Goal: Information Seeking & Learning: Compare options

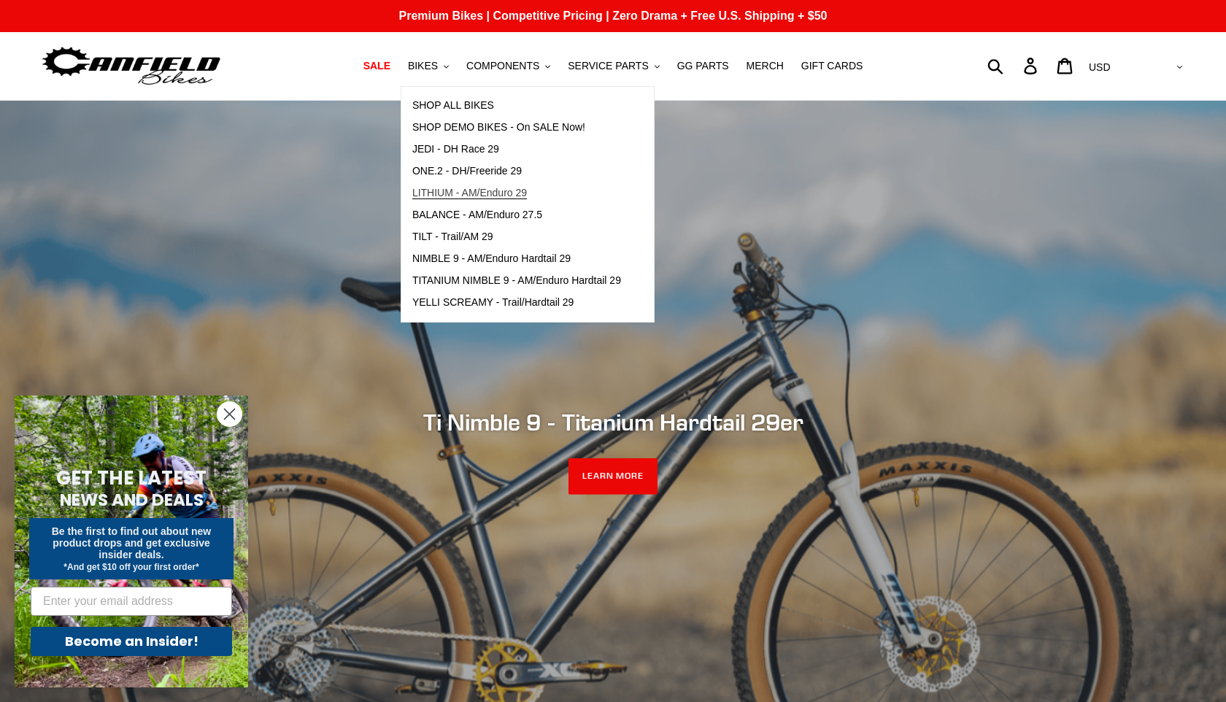
click at [426, 193] on span "LITHIUM - AM/Enduro 29" at bounding box center [469, 193] width 115 height 12
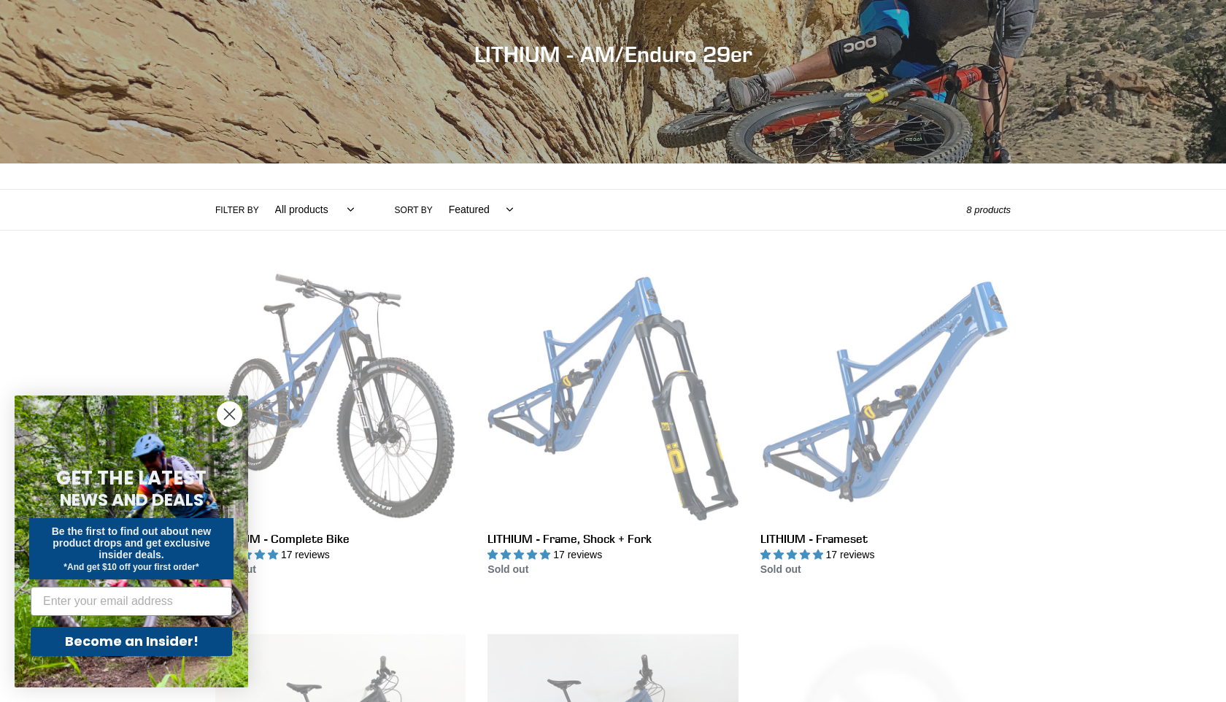
scroll to position [212, 0]
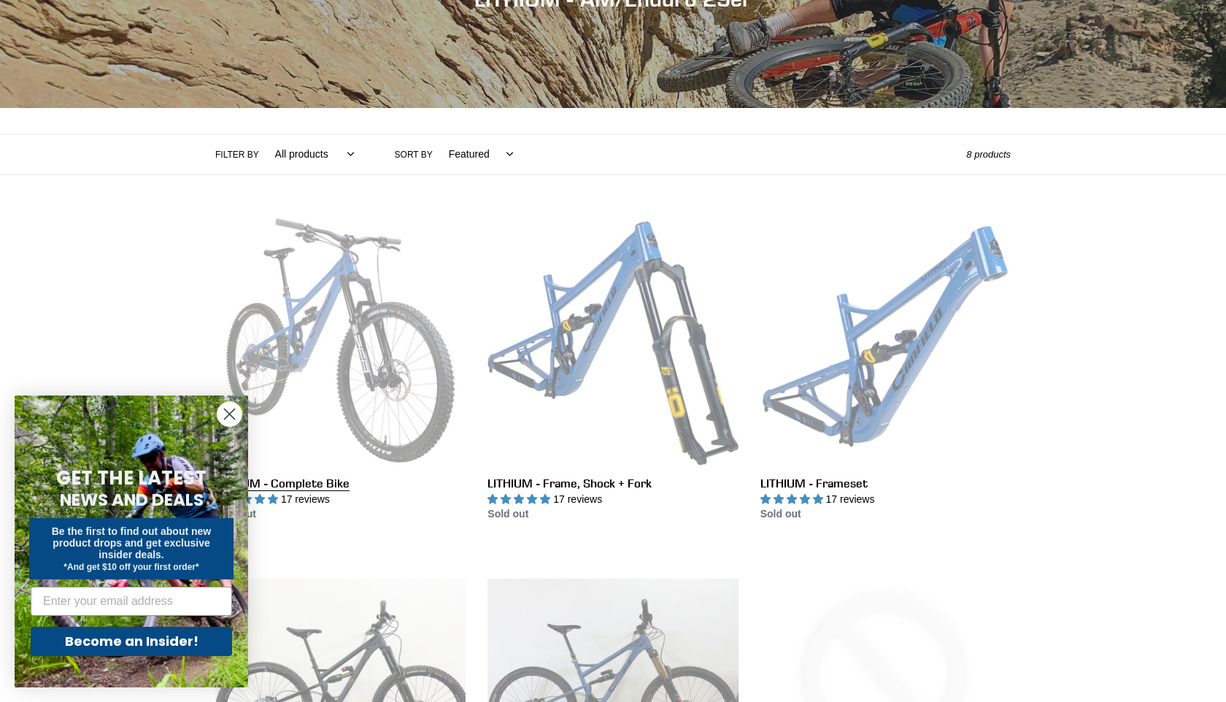
click at [381, 317] on link "LITHIUM - Complete Bike" at bounding box center [340, 368] width 250 height 307
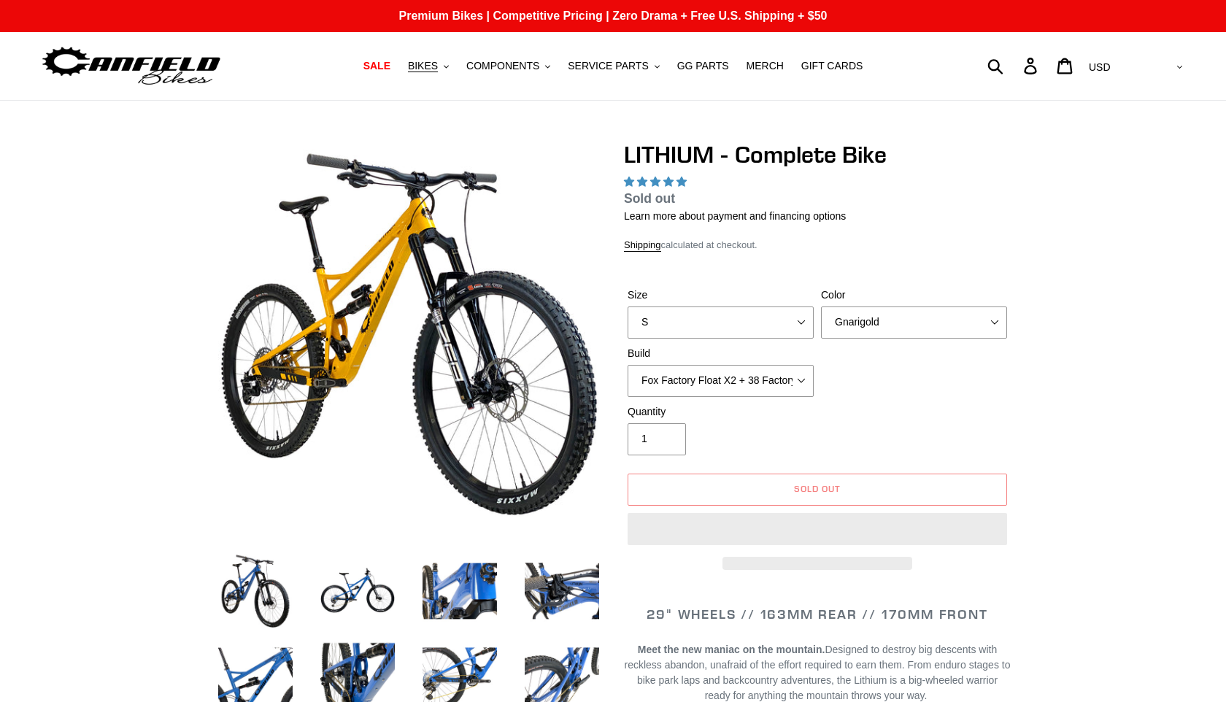
scroll to position [81, 0]
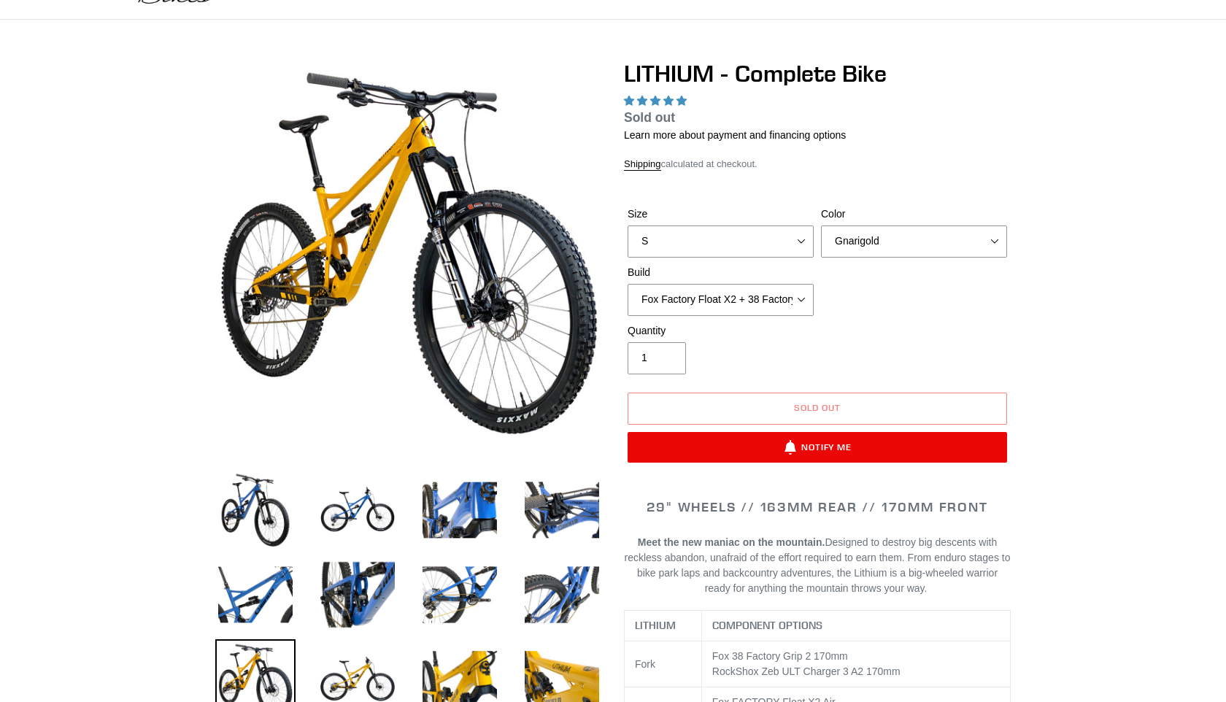
select select "highest-rating"
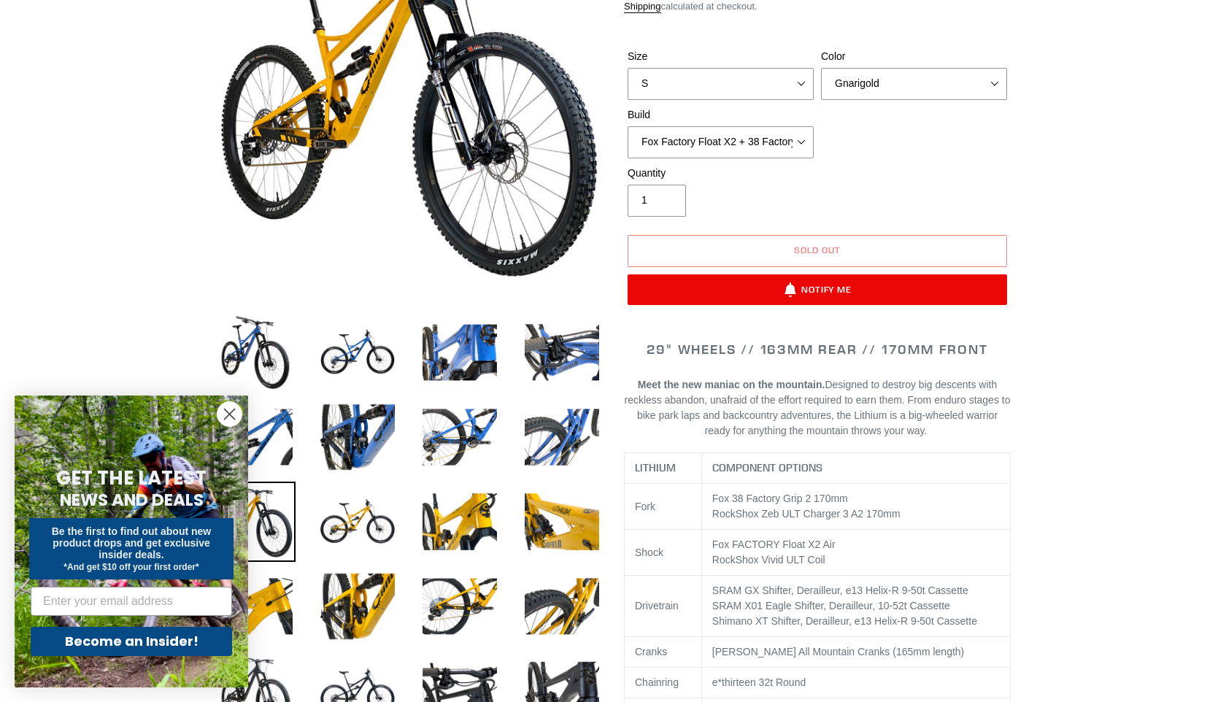
scroll to position [237, 0]
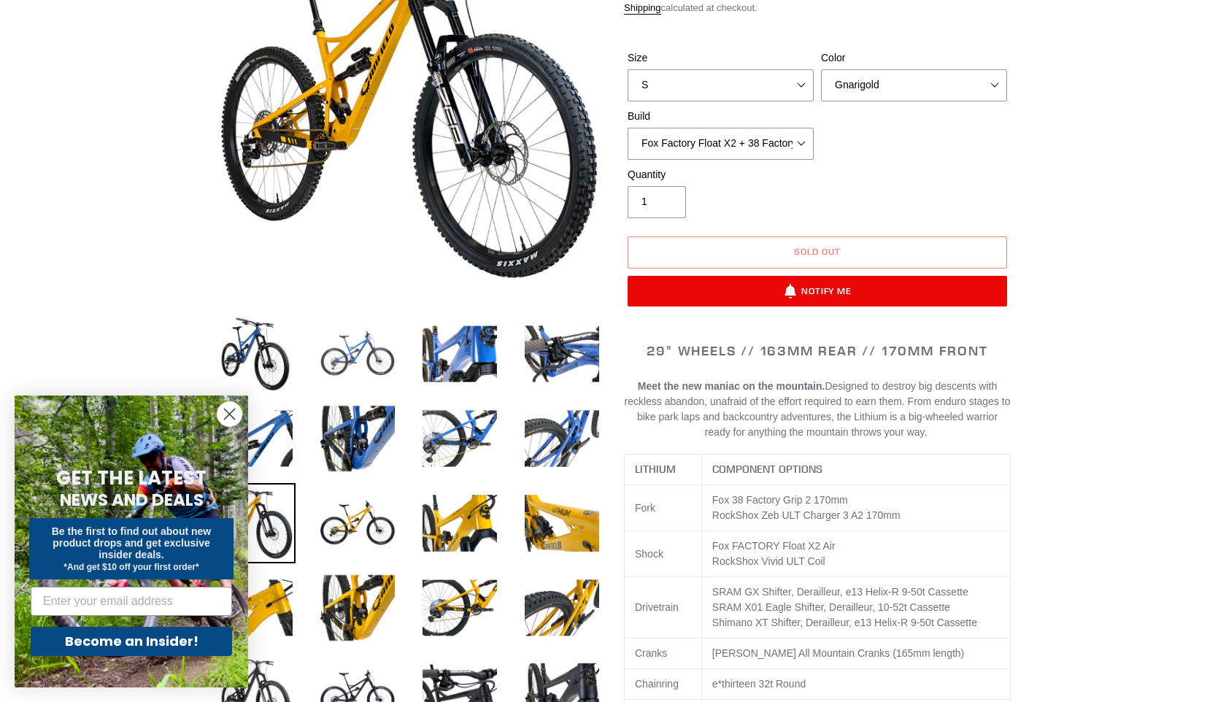
click at [351, 352] on img at bounding box center [357, 354] width 80 height 80
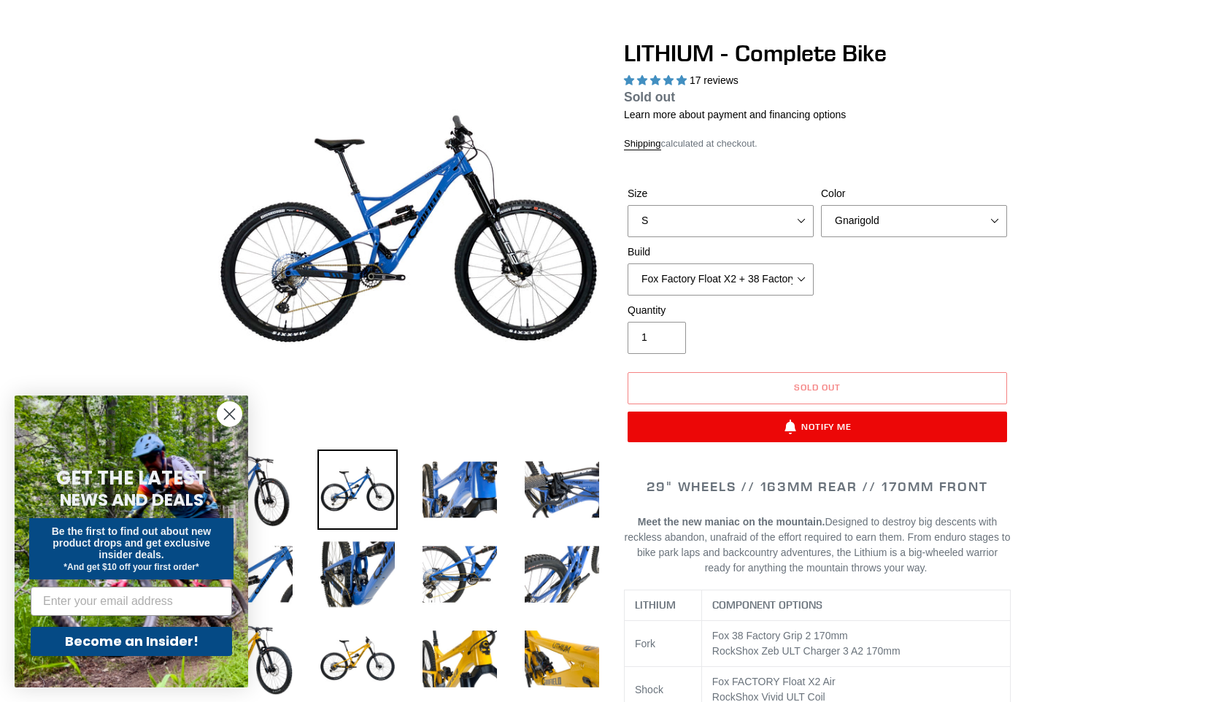
scroll to position [0, 0]
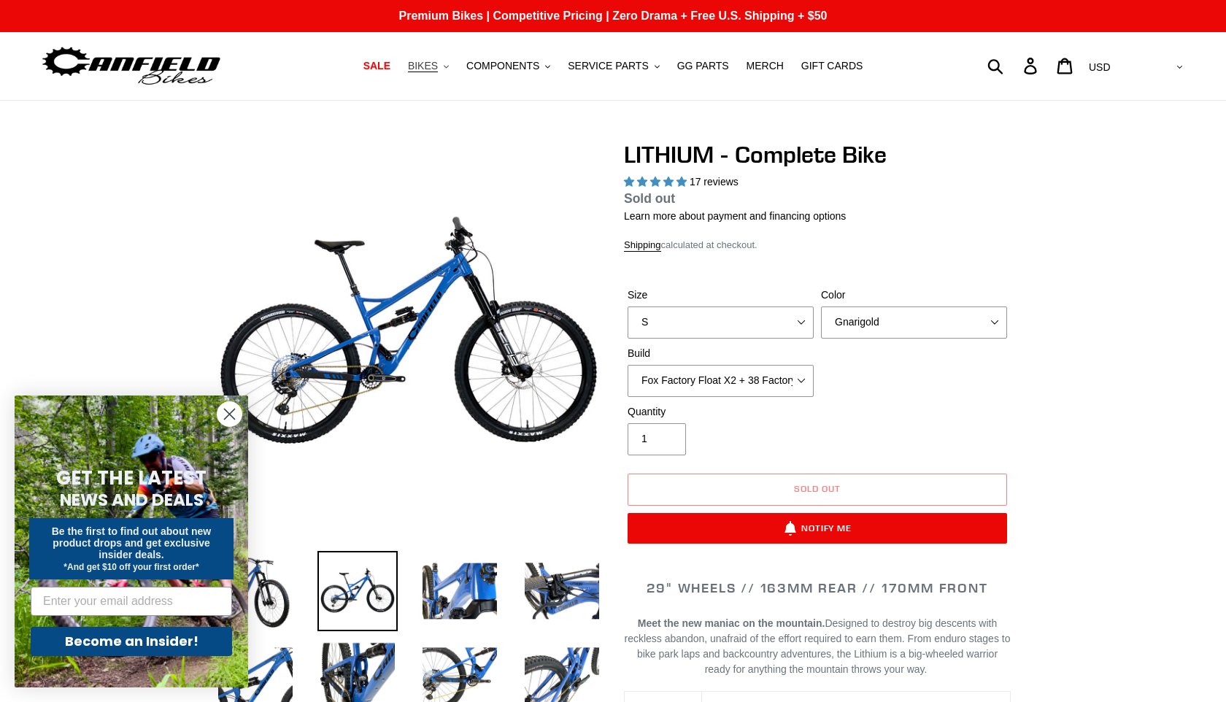
click at [438, 67] on span "BIKES" at bounding box center [423, 66] width 30 height 12
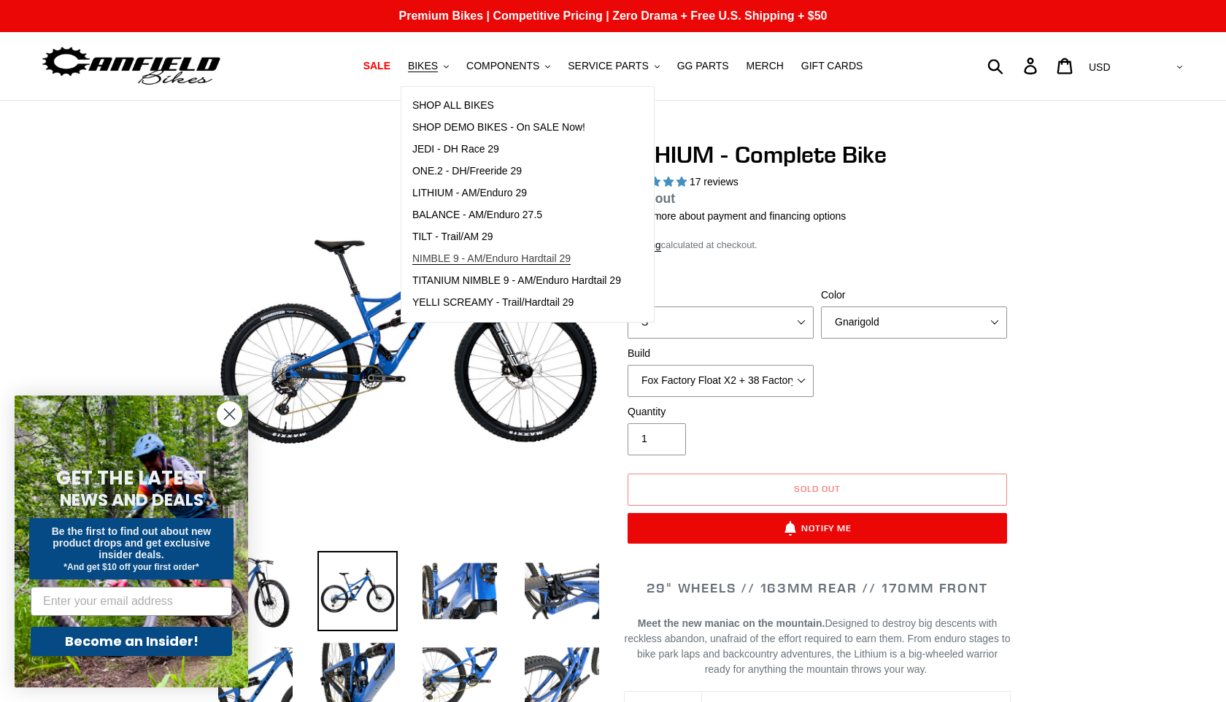
click at [431, 261] on span "NIMBLE 9 - AM/Enduro Hardtail 29" at bounding box center [491, 258] width 158 height 12
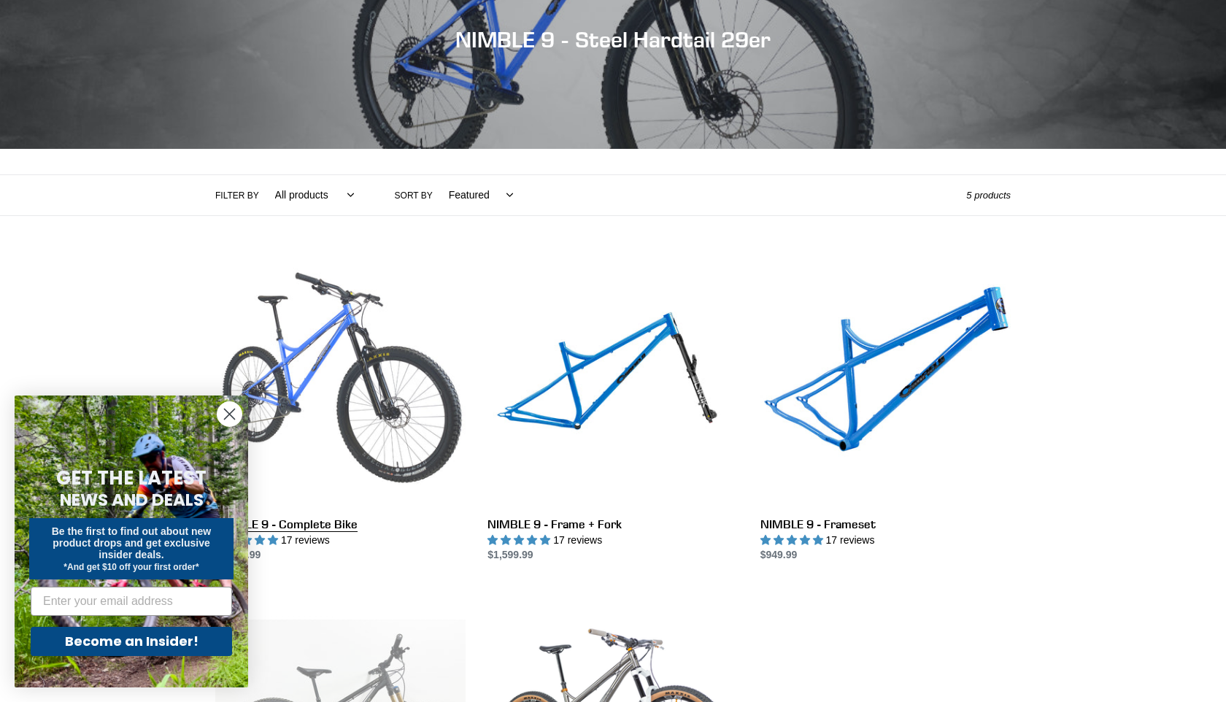
click at [364, 378] on link "NIMBLE 9 - Complete Bike" at bounding box center [340, 409] width 250 height 307
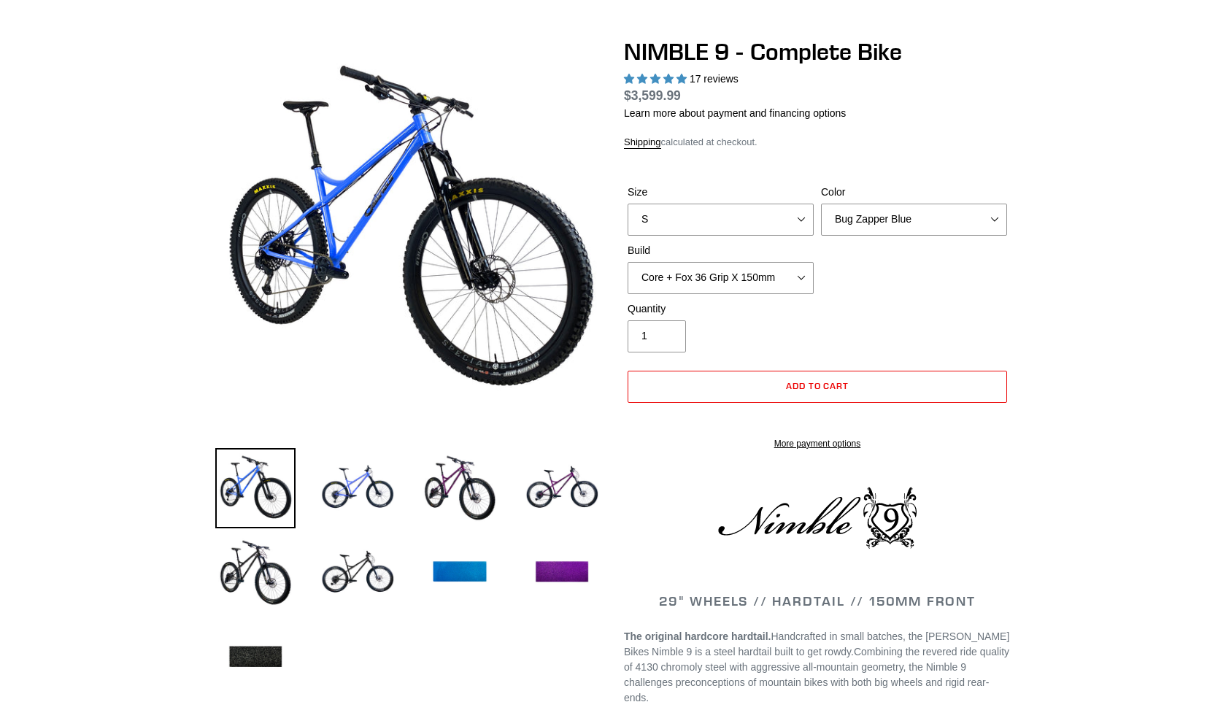
scroll to position [90, 0]
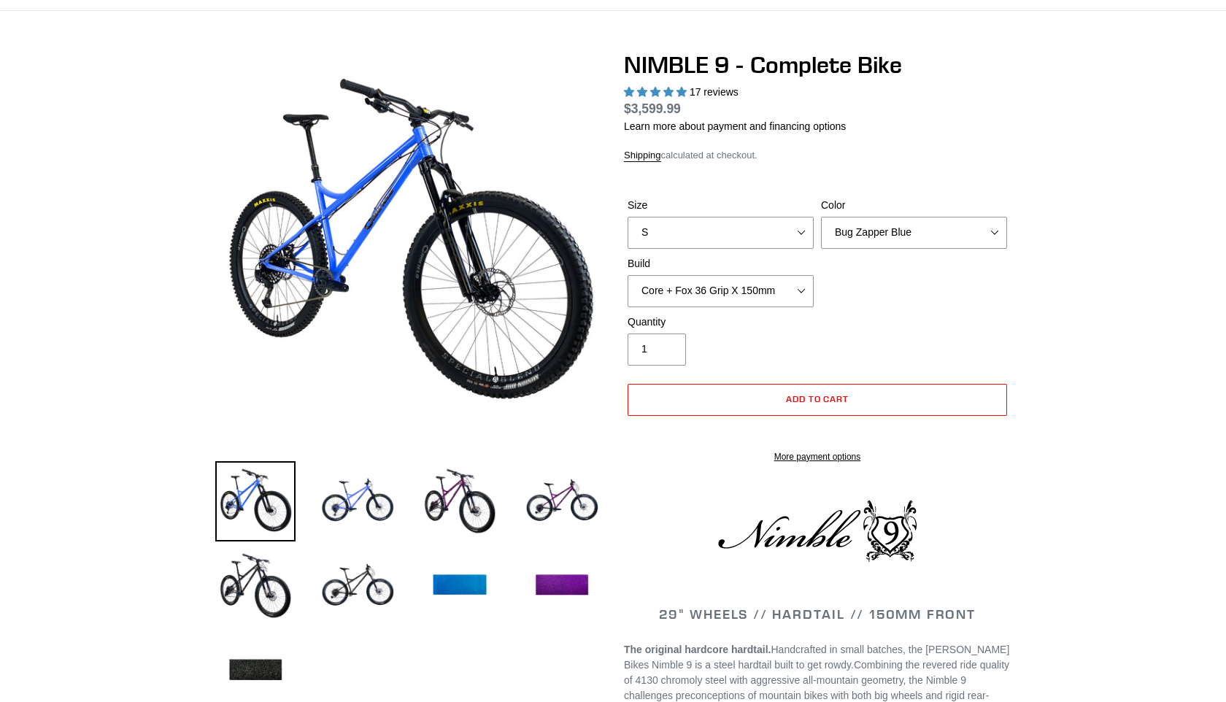
select select "highest-rating"
